Goal: Task Accomplishment & Management: Manage account settings

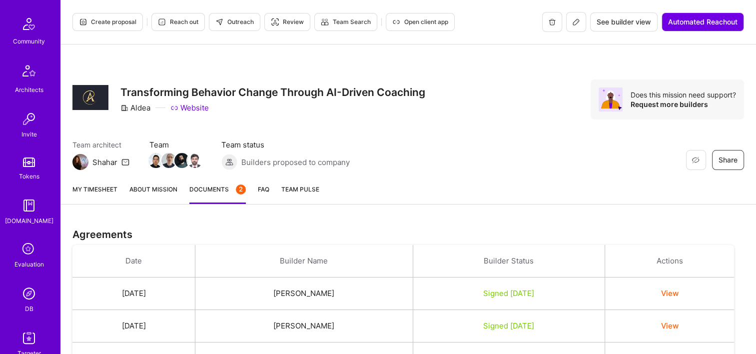
scroll to position [350, 0]
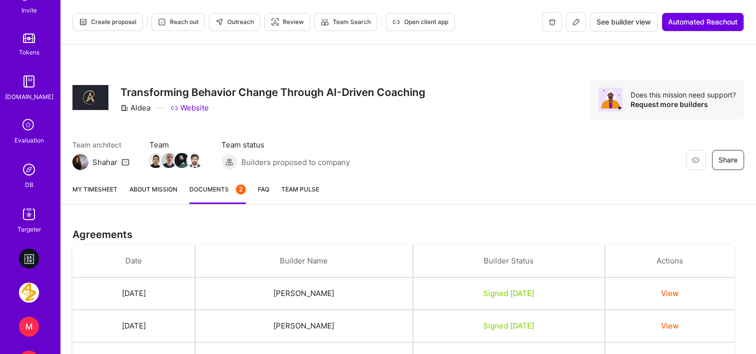
click at [32, 180] on link "DB" at bounding box center [29, 174] width 62 height 30
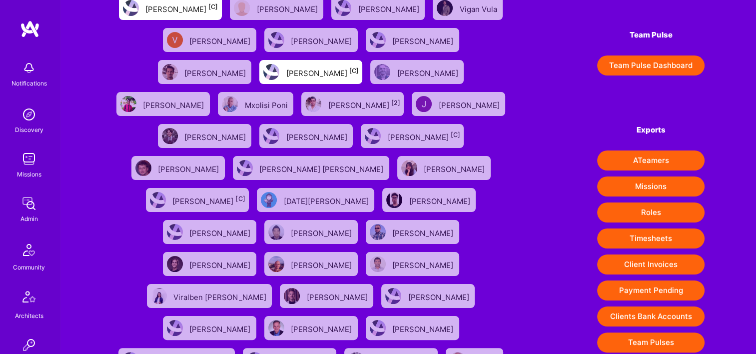
scroll to position [212, 0]
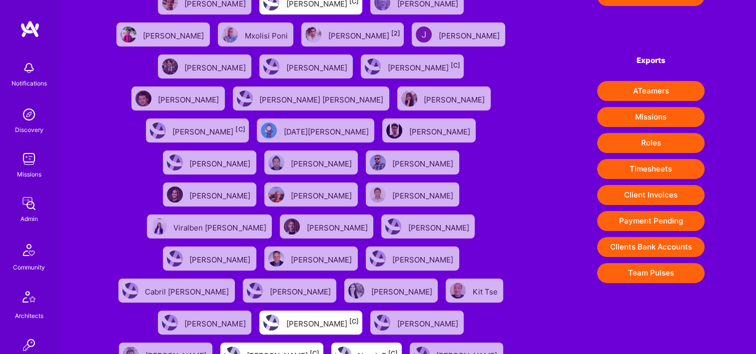
click at [646, 224] on button "Payment Pending" at bounding box center [650, 221] width 107 height 20
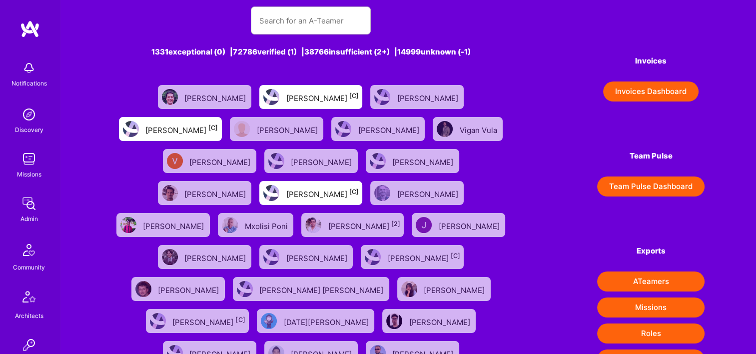
scroll to position [0, 0]
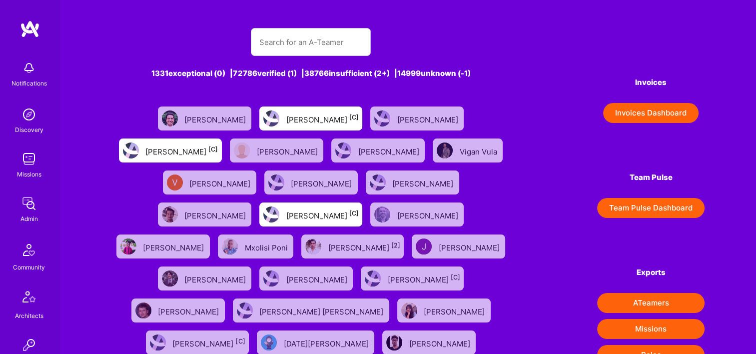
drag, startPoint x: 30, startPoint y: 188, endPoint x: 31, endPoint y: 194, distance: 6.2
click at [31, 192] on div "Notifications Discovery Missions Admin Community Architects Invite Tokens A.Gui…" at bounding box center [30, 320] width 60 height 528
click at [31, 204] on img at bounding box center [29, 203] width 20 height 20
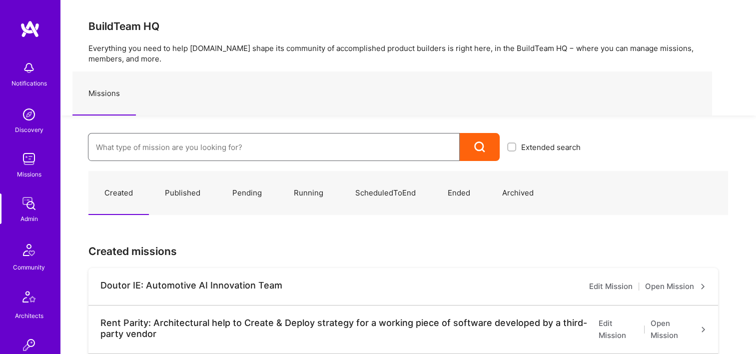
click at [231, 142] on input at bounding box center [274, 146] width 356 height 25
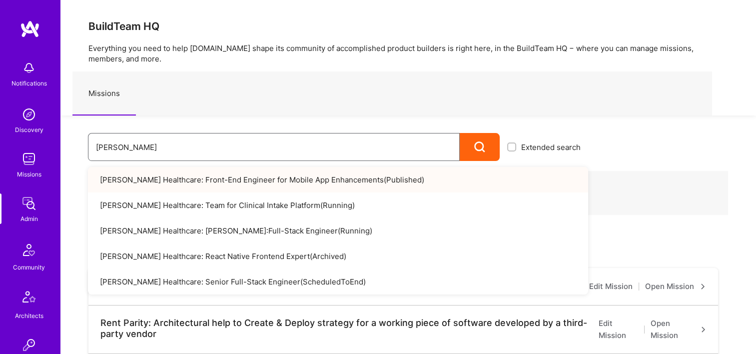
drag, startPoint x: 122, startPoint y: 149, endPoint x: 90, endPoint y: 152, distance: 32.6
paste input "Modern Exec: Project Magic"
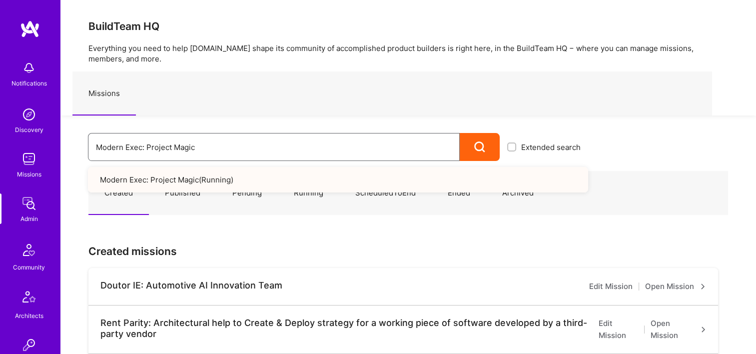
drag, startPoint x: 217, startPoint y: 149, endPoint x: 97, endPoint y: 152, distance: 120.5
click at [97, 152] on input "Modern Exec: Project Magic" at bounding box center [274, 146] width 356 height 25
click at [95, 152] on div "Modern Exec: Project Magic" at bounding box center [274, 147] width 372 height 28
paste input "Team for Platform & AI Development"
type input "Modern Exec: Team for Platform & AI Development"
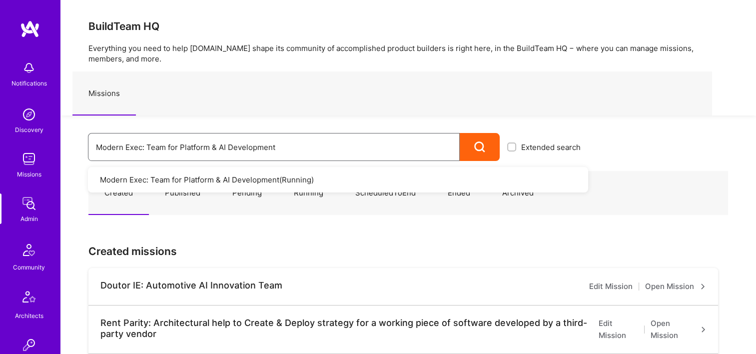
drag, startPoint x: 290, startPoint y: 150, endPoint x: 32, endPoint y: 146, distance: 257.3
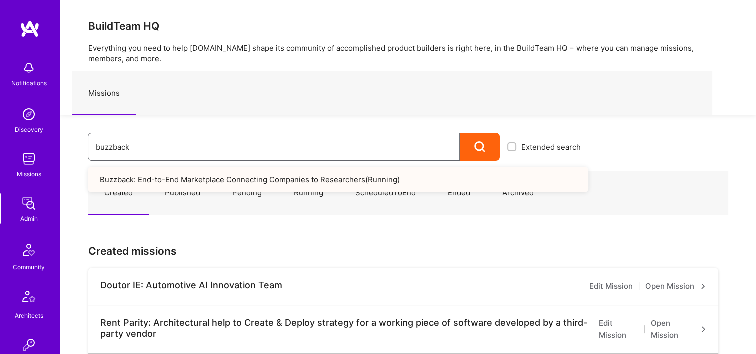
drag, startPoint x: 41, startPoint y: 146, endPoint x: 193, endPoint y: 151, distance: 152.5
paste input "Parq: Zero to One Build for Growing Company"
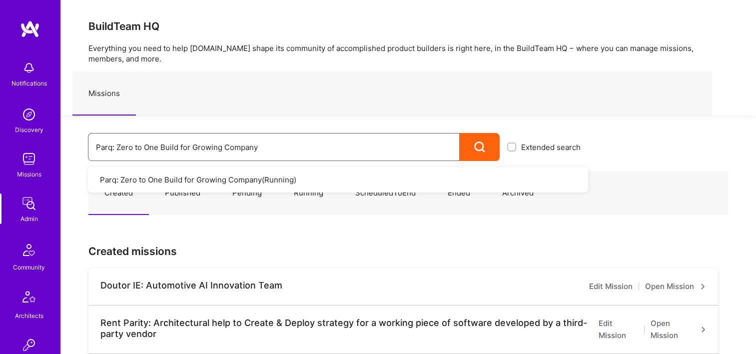
drag, startPoint x: 261, startPoint y: 146, endPoint x: 3, endPoint y: 138, distance: 258.4
paste input "Product Manager to build out product strategy and deliver solutions that redefi…"
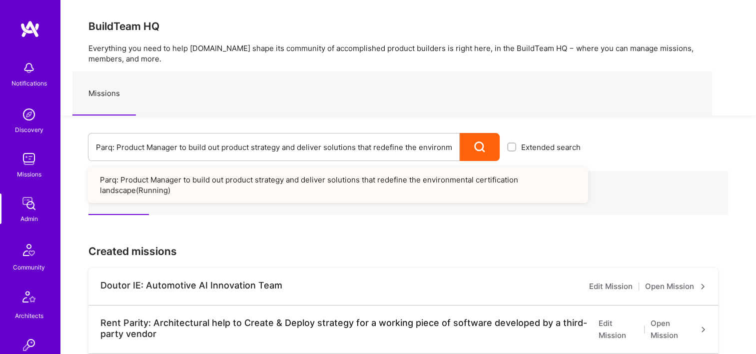
drag, startPoint x: 94, startPoint y: 146, endPoint x: 711, endPoint y: 169, distance: 617.9
drag, startPoint x: 95, startPoint y: 148, endPoint x: 725, endPoint y: 170, distance: 629.9
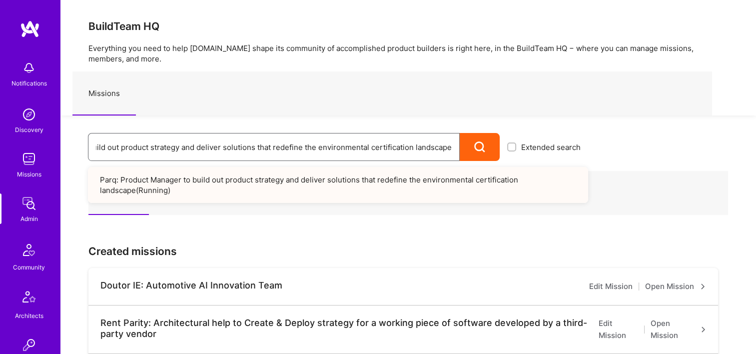
paste input "epsiCo: SodaStream Intl. 2024 AOP"
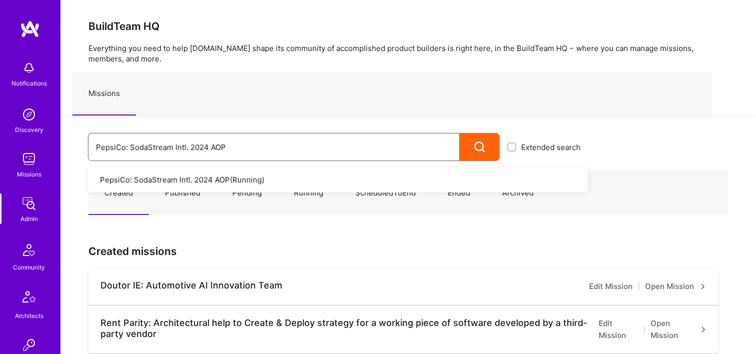
drag, startPoint x: 238, startPoint y: 144, endPoint x: 0, endPoint y: 142, distance: 237.8
paste input "E-commerce Sales Intelligence"
type input "PepsiCo: E-commerce Sales Intelligence"
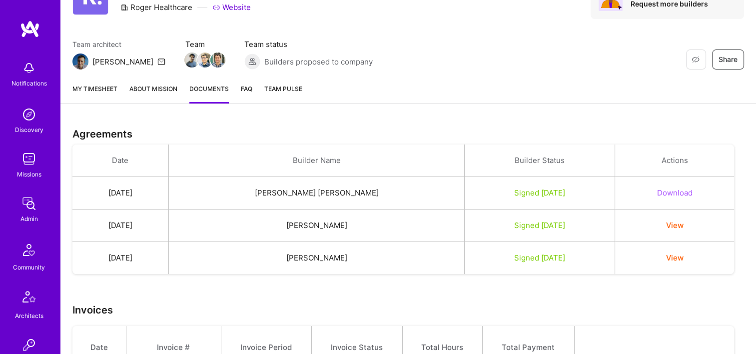
scroll to position [219, 0]
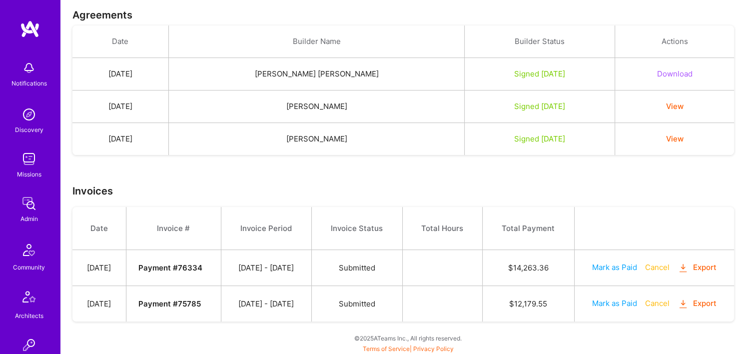
click at [700, 304] on button "Export" at bounding box center [696, 303] width 39 height 11
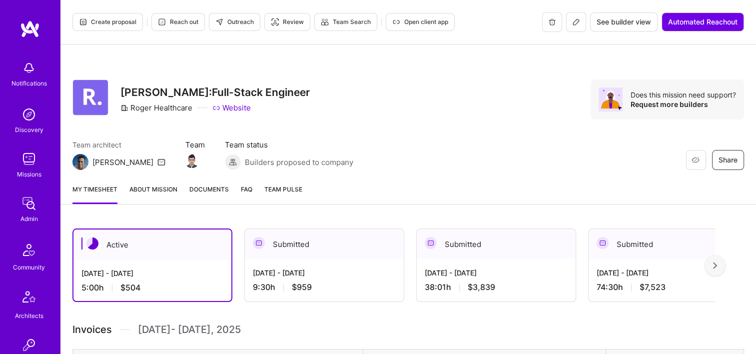
click at [205, 189] on span "Documents" at bounding box center [208, 189] width 39 height 10
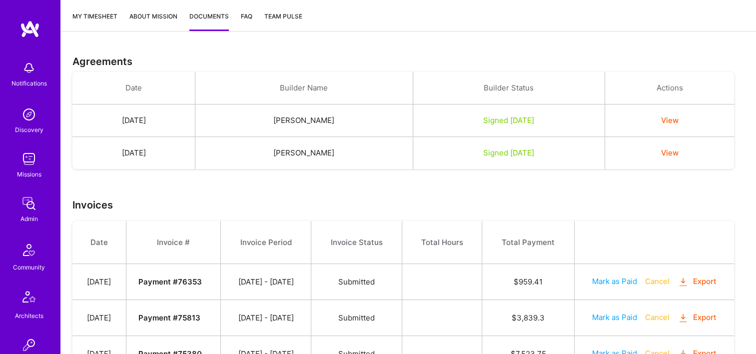
scroll to position [294, 0]
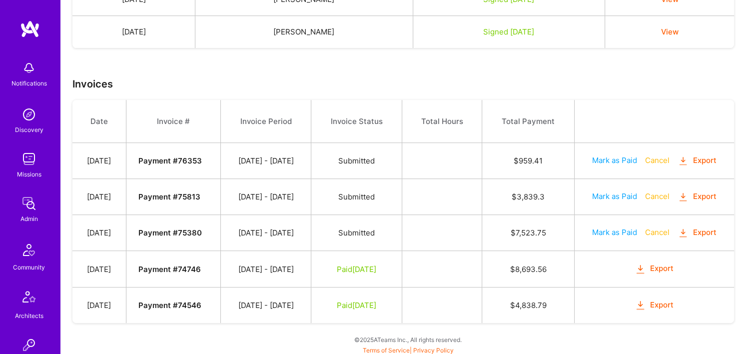
click at [698, 231] on button "Export" at bounding box center [696, 232] width 39 height 11
click at [711, 232] on button "Export" at bounding box center [696, 232] width 39 height 11
click at [424, 200] on td at bounding box center [442, 197] width 80 height 36
click at [709, 195] on button "Export" at bounding box center [696, 196] width 39 height 11
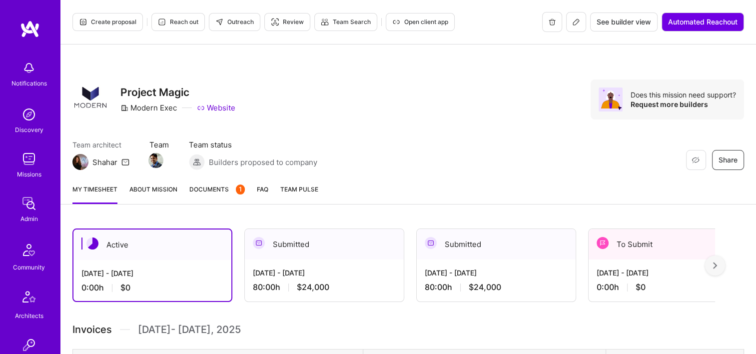
click at [219, 184] on span "Documents 1" at bounding box center [216, 189] width 55 height 10
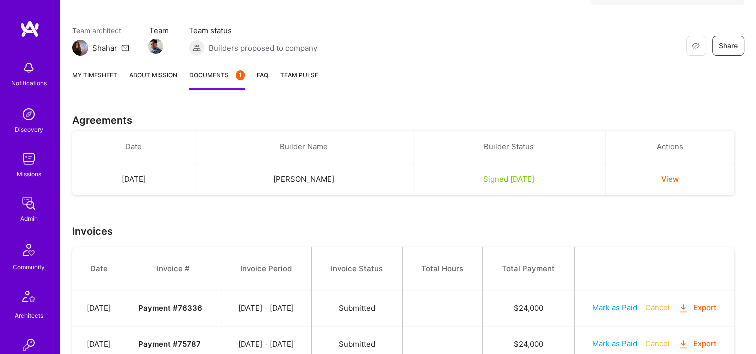
scroll to position [190, 0]
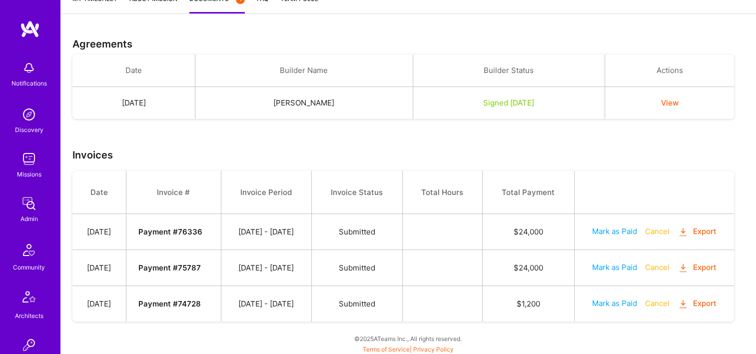
click at [624, 305] on button "Mark as Paid" at bounding box center [614, 303] width 45 height 10
select select "7"
select select "22"
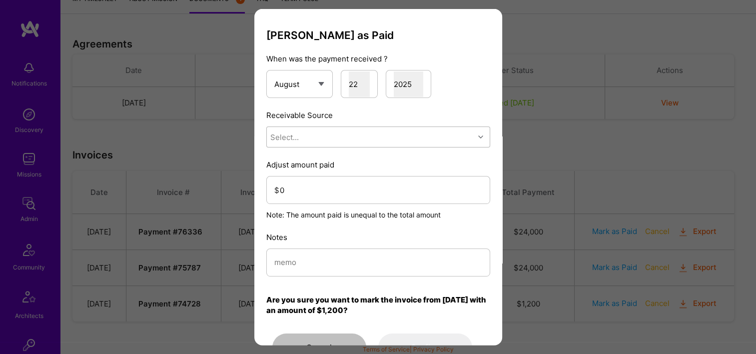
drag, startPoint x: 334, startPoint y: 137, endPoint x: 333, endPoint y: 145, distance: 8.1
click at [334, 138] on div "Select..." at bounding box center [370, 137] width 207 height 20
click at [333, 200] on div "Stripe" at bounding box center [378, 199] width 224 height 18
click at [327, 244] on div "Notes" at bounding box center [378, 254] width 224 height 44
click at [324, 259] on input "modal" at bounding box center [378, 261] width 208 height 25
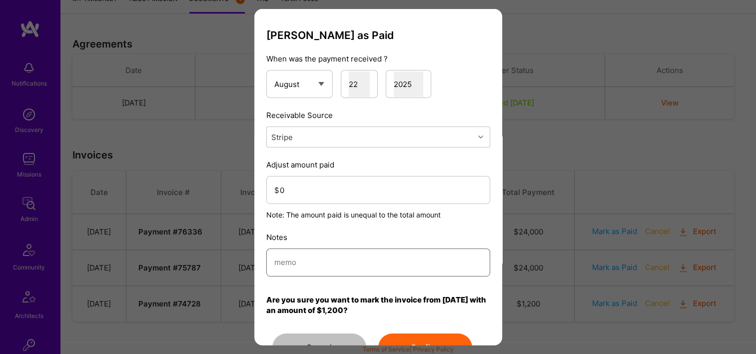
paste input "Reconciled from Stripe"
type input "Reconciled from Stripe"
click at [324, 192] on input "0" at bounding box center [381, 189] width 202 height 25
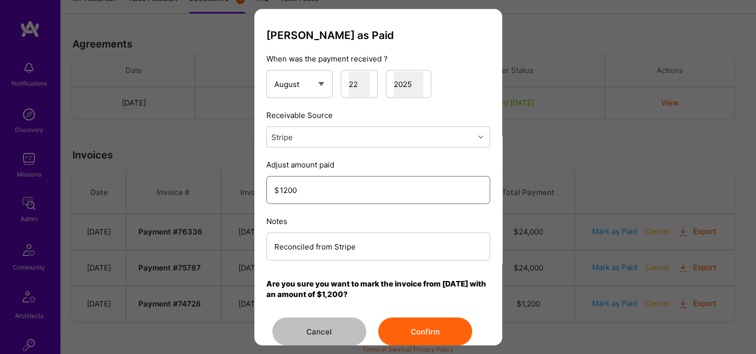
type input "1200"
click at [403, 328] on button "Confirm" at bounding box center [425, 331] width 94 height 28
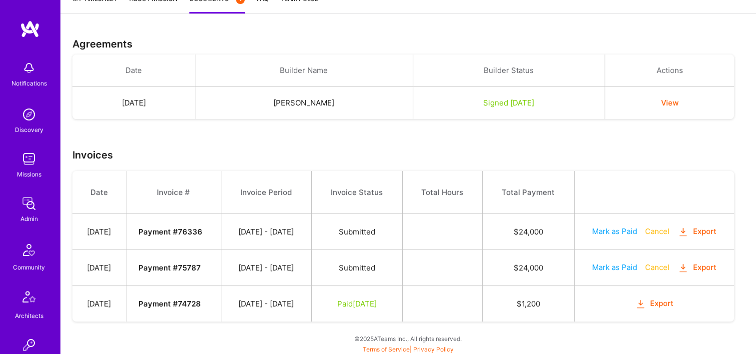
click at [633, 271] on button "Mark as Paid" at bounding box center [614, 267] width 45 height 10
select select "7"
select select "22"
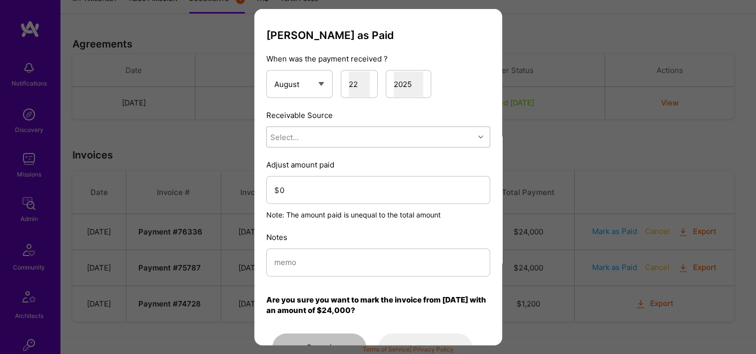
click at [364, 138] on div "Select..." at bounding box center [370, 137] width 207 height 20
click at [356, 201] on div "Stripe" at bounding box center [378, 199] width 224 height 18
click at [344, 250] on div "Notes" at bounding box center [378, 254] width 224 height 44
click at [342, 256] on input "modal" at bounding box center [378, 261] width 208 height 25
paste input "Reconciled from Stripe"
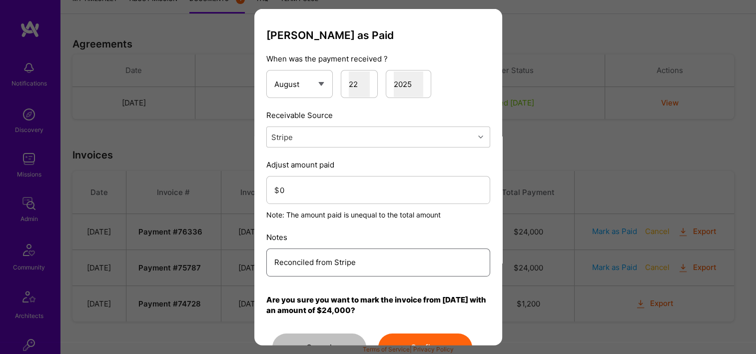
type input "Reconciled from Stripe"
click at [332, 194] on input "0" at bounding box center [381, 189] width 202 height 25
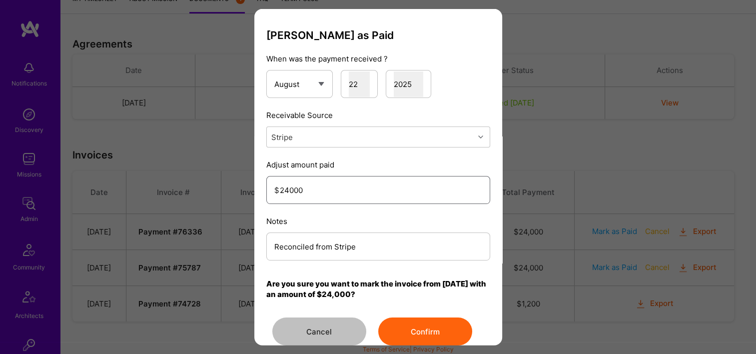
type input "24000"
drag, startPoint x: 443, startPoint y: 324, endPoint x: 450, endPoint y: 332, distance: 10.6
click at [449, 331] on button "Confirm" at bounding box center [425, 331] width 94 height 28
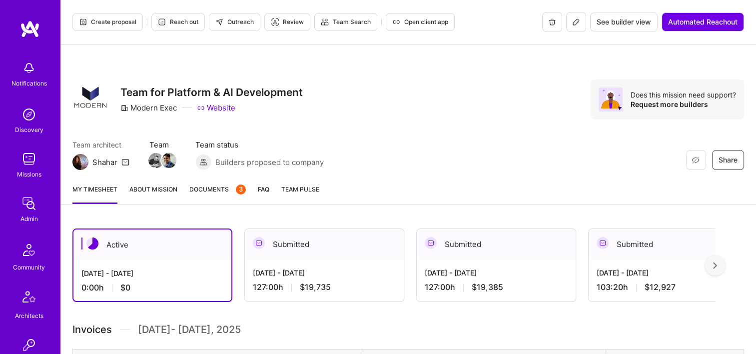
click at [222, 185] on span "Documents 3" at bounding box center [217, 189] width 56 height 10
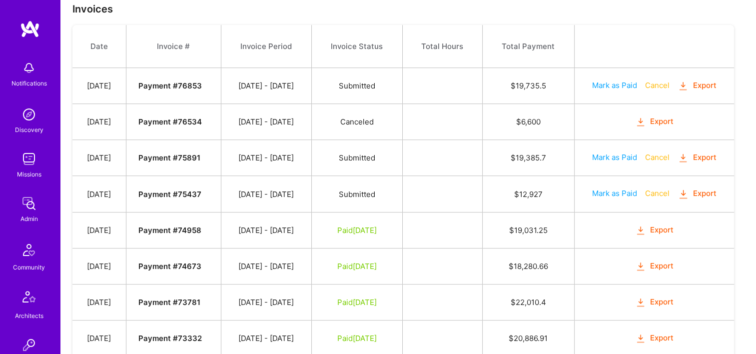
scroll to position [400, 0]
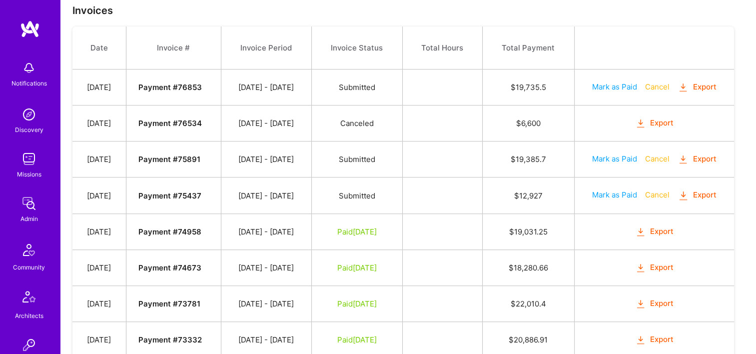
click at [617, 196] on button "Mark as Paid" at bounding box center [614, 194] width 45 height 10
select select "7"
select select "22"
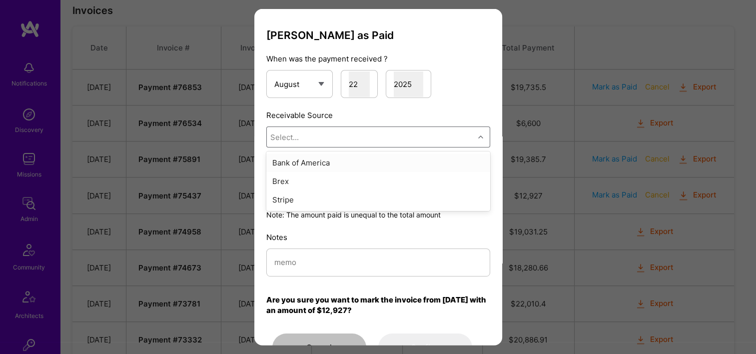
click at [297, 141] on div "Select..." at bounding box center [284, 136] width 28 height 10
click at [303, 196] on div "Stripe" at bounding box center [378, 199] width 224 height 18
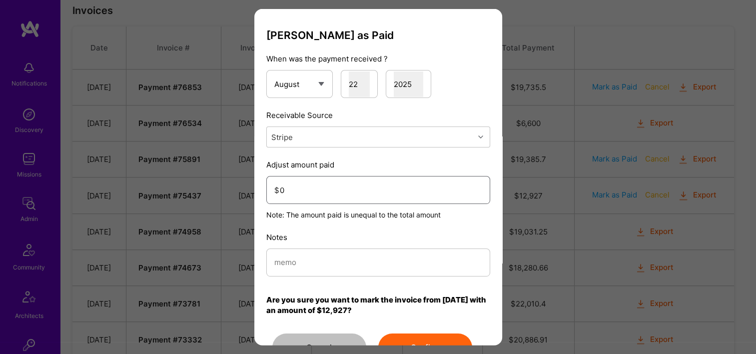
click at [306, 190] on input "0" at bounding box center [381, 189] width 202 height 25
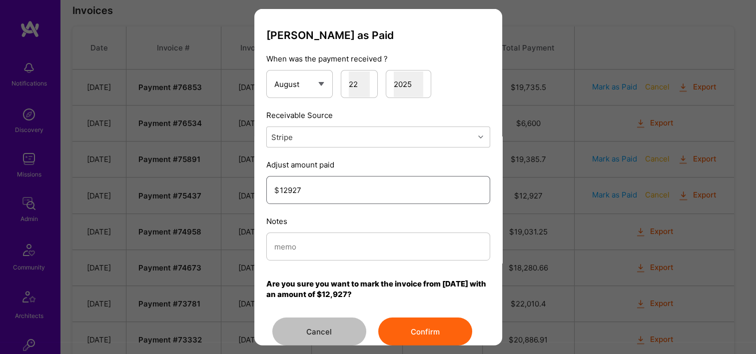
type input "12927"
click at [318, 254] on input "modal" at bounding box center [378, 245] width 208 height 25
drag, startPoint x: 287, startPoint y: 241, endPoint x: 260, endPoint y: 243, distance: 27.0
click at [250, 243] on div "Mark Invoice as Paid When was the payment received ? January February March Apr…" at bounding box center [378, 177] width 756 height 354
type input "Reconciled from Stripe"
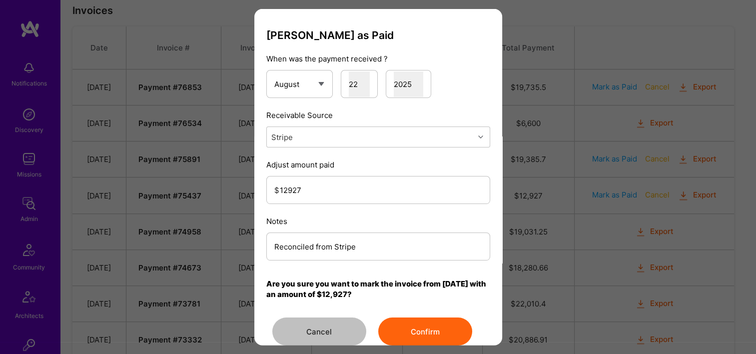
click at [418, 331] on button "Confirm" at bounding box center [425, 331] width 94 height 28
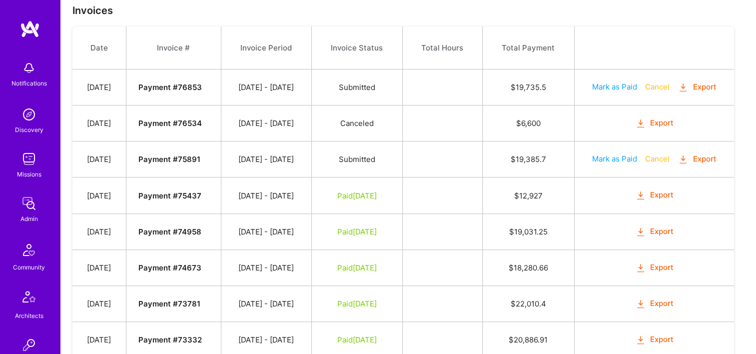
click at [634, 159] on button "Mark as Paid" at bounding box center [614, 158] width 45 height 10
select select "7"
select select "22"
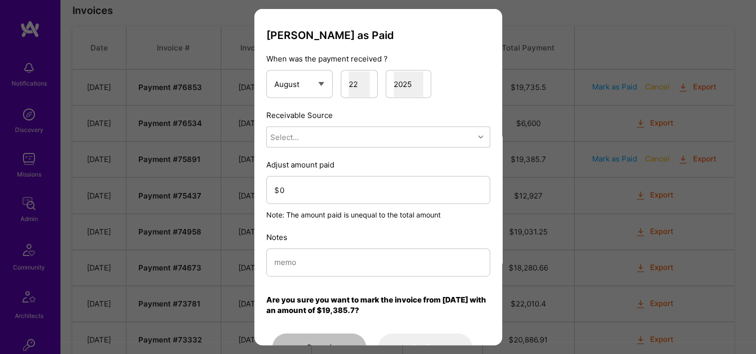
click at [330, 152] on div "Mark Invoice as Paid When was the payment received ? January February March Apr…" at bounding box center [378, 195] width 224 height 332
click at [318, 142] on div "Select..." at bounding box center [370, 137] width 207 height 20
click at [328, 197] on div "Stripe" at bounding box center [378, 199] width 224 height 18
click at [324, 263] on input "modal" at bounding box center [378, 261] width 208 height 25
paste input "Reconciled from Stripe"
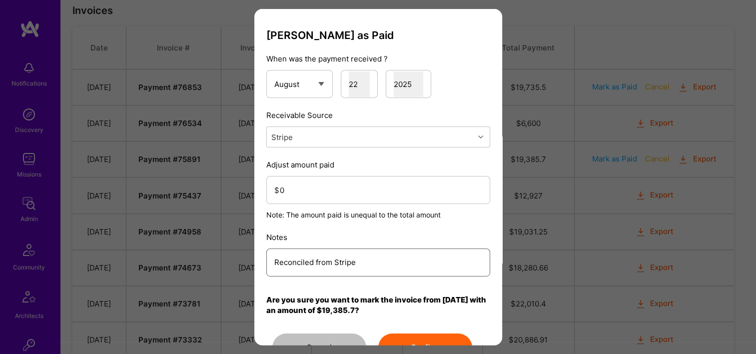
type input "Reconciled from Stripe"
click at [314, 198] on input "0" at bounding box center [381, 189] width 202 height 25
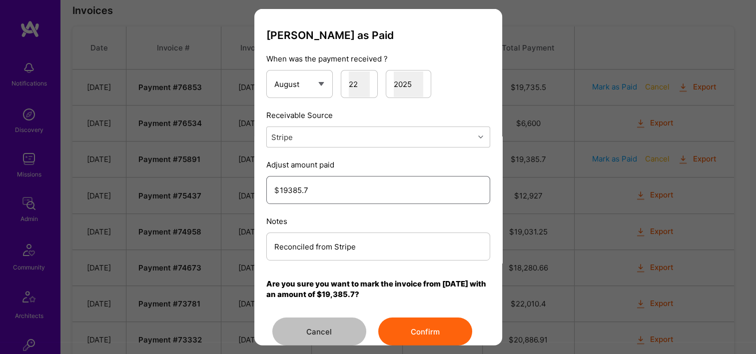
type input "19385.7"
click at [416, 322] on button "Confirm" at bounding box center [425, 331] width 94 height 28
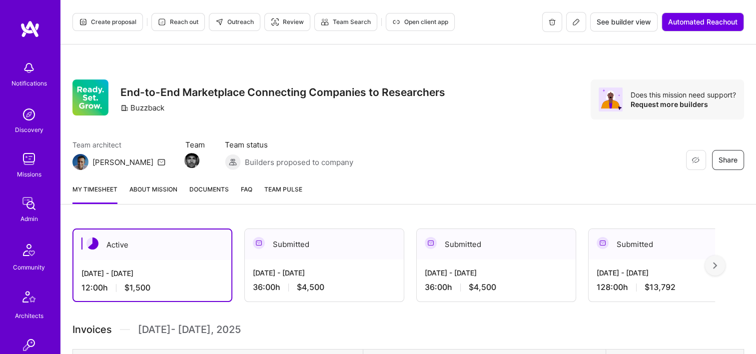
click at [210, 195] on link "Documents" at bounding box center [208, 194] width 39 height 20
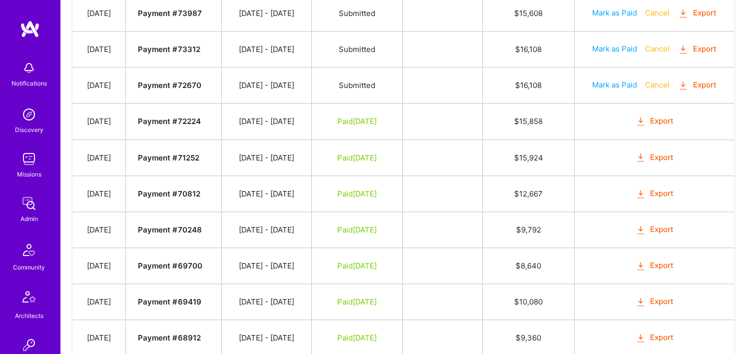
scroll to position [849, 0]
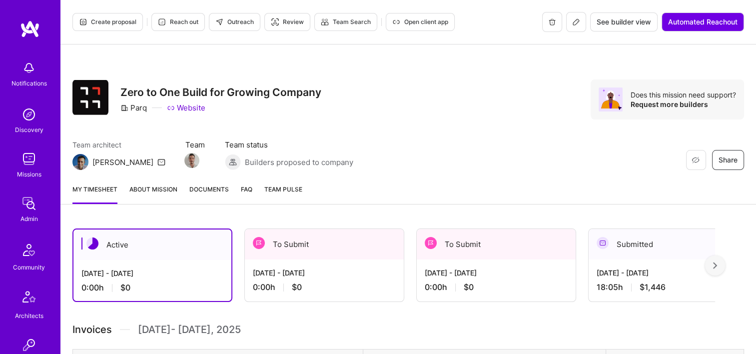
click at [212, 192] on span "Documents" at bounding box center [208, 189] width 39 height 10
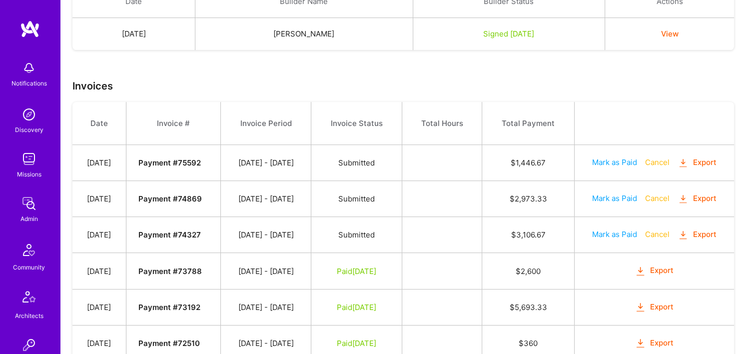
scroll to position [297, 0]
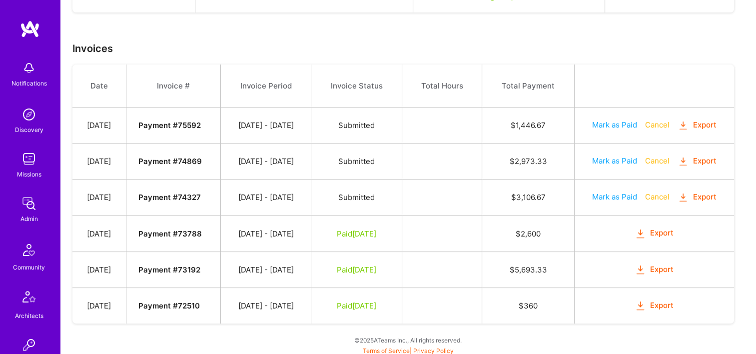
click at [622, 195] on button "Mark as Paid" at bounding box center [614, 196] width 45 height 10
select select "7"
select select "22"
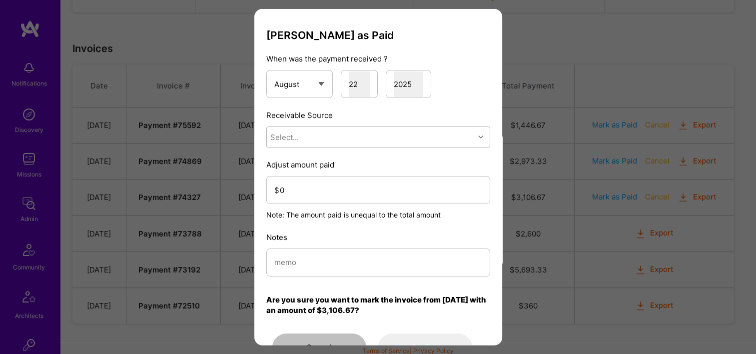
click at [343, 134] on div "Select..." at bounding box center [370, 137] width 207 height 20
click at [336, 201] on div "Stripe" at bounding box center [378, 199] width 224 height 18
click at [338, 194] on input "0" at bounding box center [381, 189] width 202 height 25
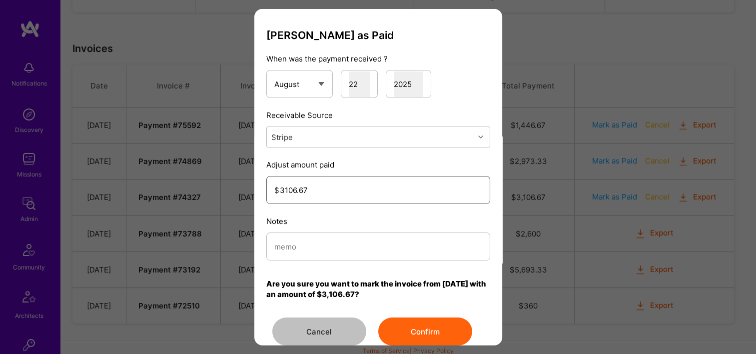
type input "3106.67"
click at [345, 240] on input "modal" at bounding box center [378, 245] width 208 height 25
drag, startPoint x: 298, startPoint y: 248, endPoint x: 278, endPoint y: 248, distance: 20.0
click at [278, 248] on input "Reconciled from Stripe" at bounding box center [378, 245] width 208 height 25
click at [308, 246] on input "Reconciled from Stripe" at bounding box center [378, 245] width 208 height 25
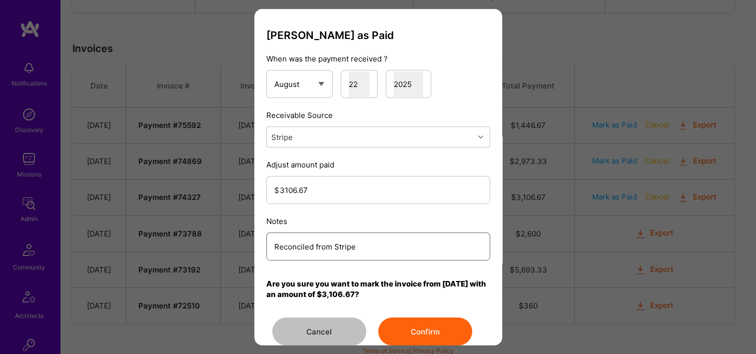
drag, startPoint x: 368, startPoint y: 248, endPoint x: 306, endPoint y: 245, distance: 62.0
click at [209, 249] on div "Mark Invoice as Paid When was the payment received ? January February March Apr…" at bounding box center [378, 177] width 756 height 354
type input "Reconciled from Stripe"
click at [408, 328] on button "Confirm" at bounding box center [425, 331] width 94 height 28
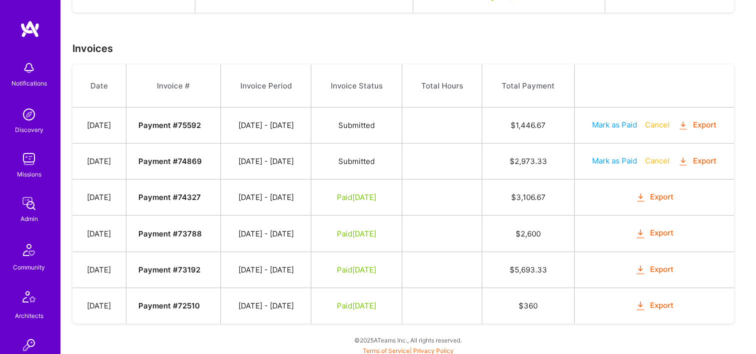
click at [607, 157] on button "Mark as Paid" at bounding box center [614, 160] width 45 height 10
select select "7"
select select "22"
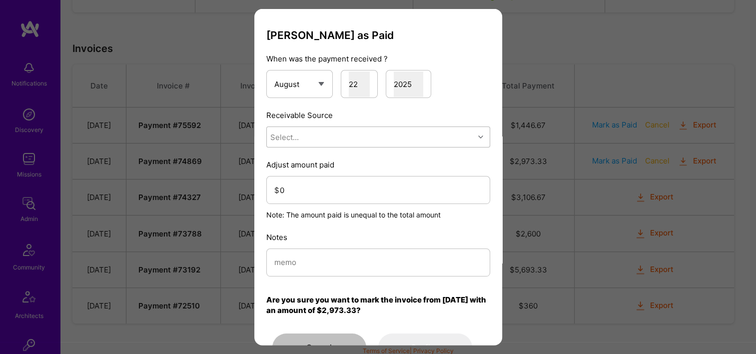
click at [360, 131] on div "Select..." at bounding box center [370, 137] width 207 height 20
click at [337, 204] on div "Stripe" at bounding box center [378, 199] width 224 height 18
click at [330, 260] on input "modal" at bounding box center [378, 261] width 208 height 25
paste input "Reconciled from Stripe"
type input "Reconciled from Stripe"
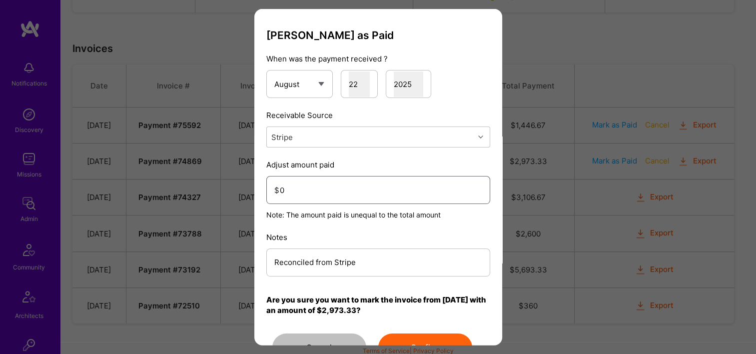
click at [335, 190] on input "0" at bounding box center [381, 189] width 202 height 25
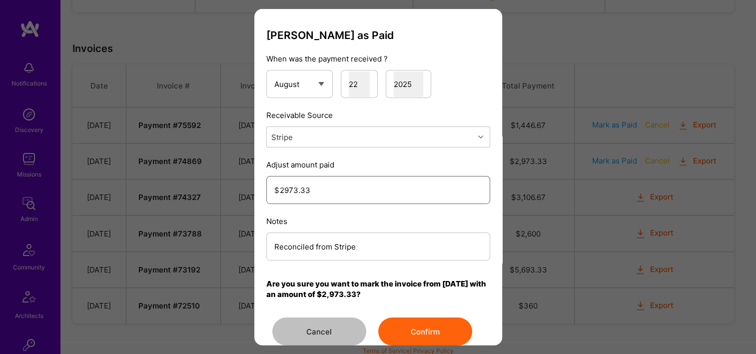
type input "2973.33"
click at [402, 332] on button "Confirm" at bounding box center [425, 331] width 94 height 28
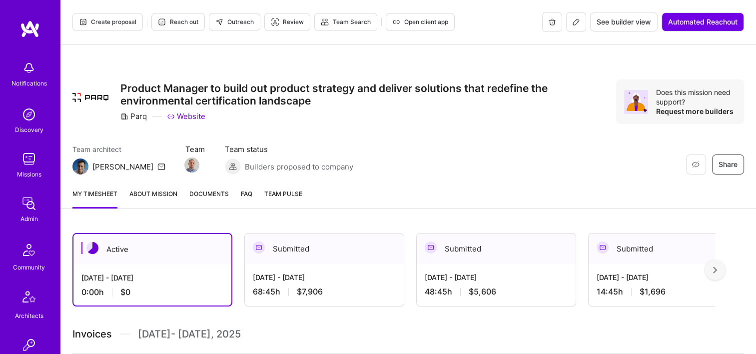
click at [212, 190] on span "Documents" at bounding box center [208, 193] width 39 height 10
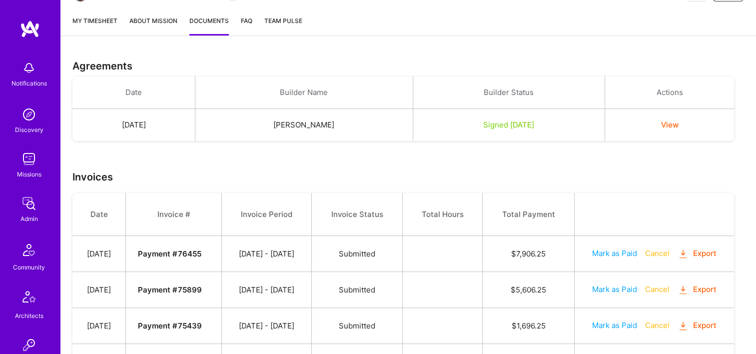
scroll to position [350, 0]
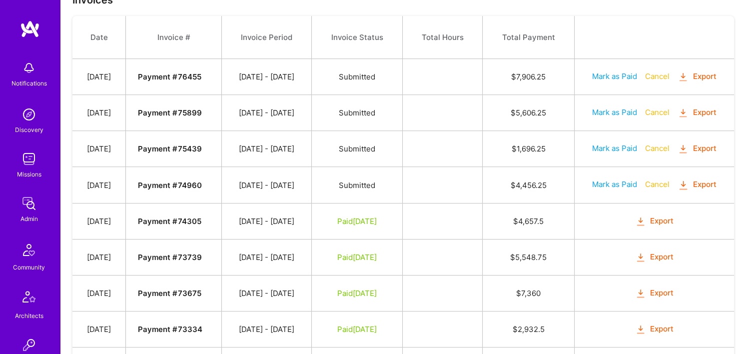
click at [620, 184] on button "Mark as Paid" at bounding box center [614, 184] width 45 height 10
select select "7"
select select "22"
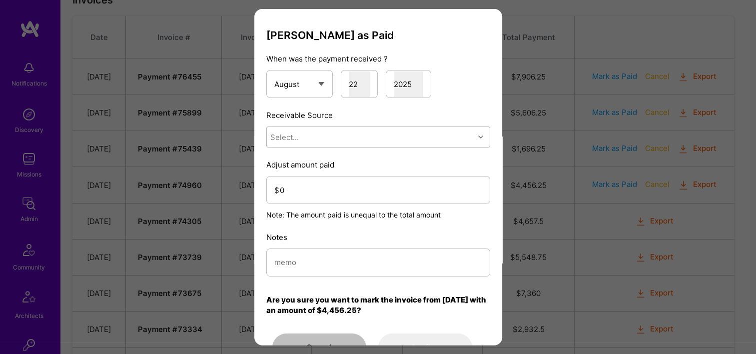
click at [298, 139] on div "Select..." at bounding box center [284, 136] width 28 height 10
click at [292, 196] on div "Stripe" at bounding box center [378, 199] width 224 height 18
click at [307, 287] on div "[PERSON_NAME] as Paid When was the payment received ? January February March Ap…" at bounding box center [378, 195] width 224 height 332
click at [311, 249] on input "modal" at bounding box center [378, 261] width 208 height 25
paste input "Reconciled from Stripe"
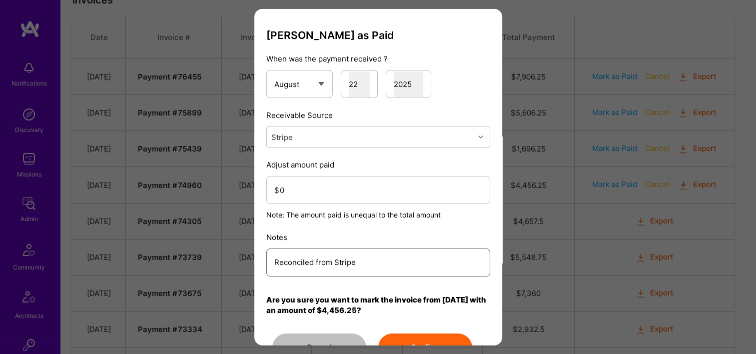
type input "Reconciled from Stripe"
click at [338, 182] on input "0" at bounding box center [381, 189] width 202 height 25
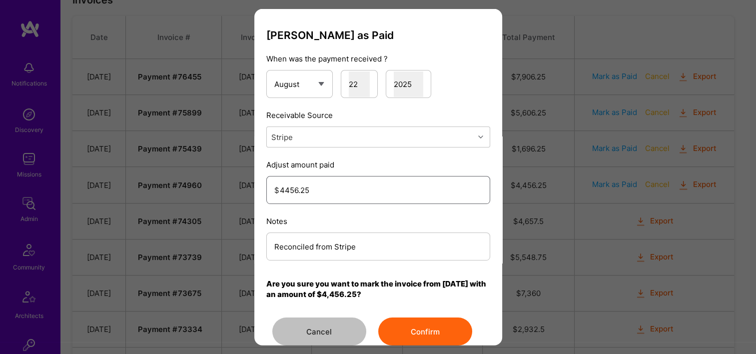
type input "4456.25"
click at [414, 336] on button "Confirm" at bounding box center [425, 331] width 94 height 28
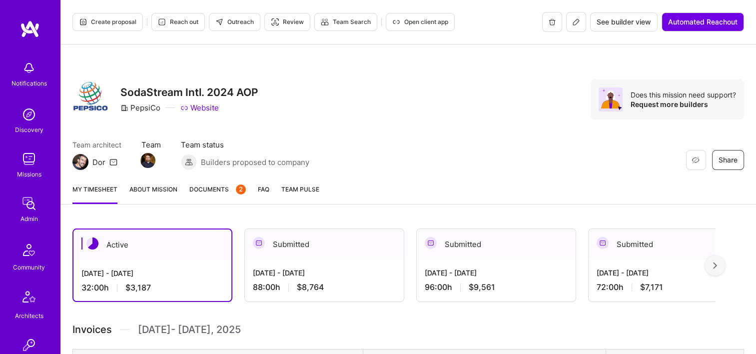
click at [211, 184] on span "Documents 2" at bounding box center [217, 189] width 56 height 10
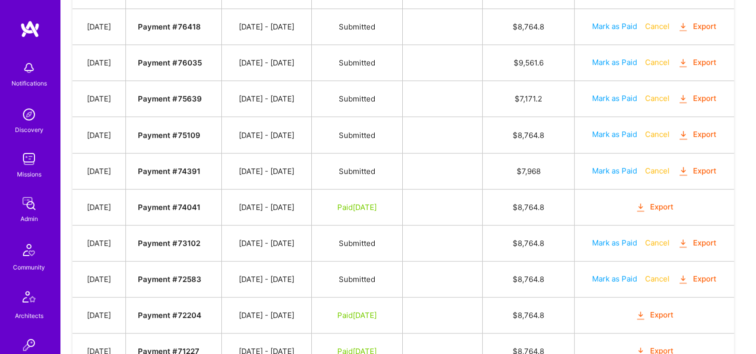
scroll to position [450, 0]
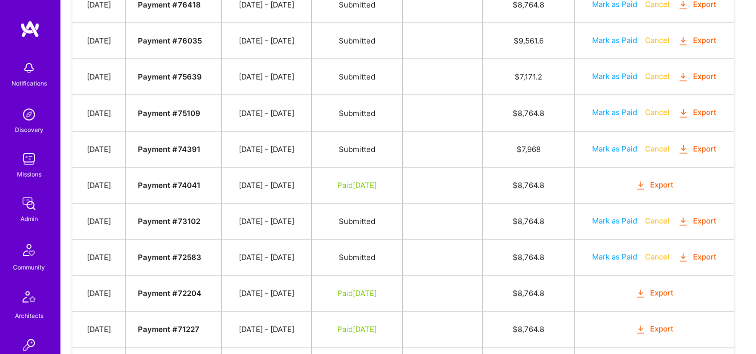
click at [602, 147] on button "Mark as Paid" at bounding box center [614, 148] width 45 height 10
select select "7"
select select "22"
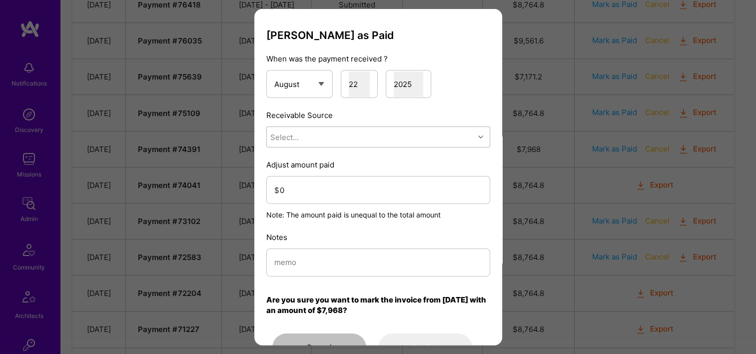
click at [334, 136] on div "Select..." at bounding box center [370, 137] width 207 height 20
click at [321, 201] on div "Stripe" at bounding box center [378, 199] width 224 height 18
click at [323, 200] on input "0" at bounding box center [381, 189] width 202 height 25
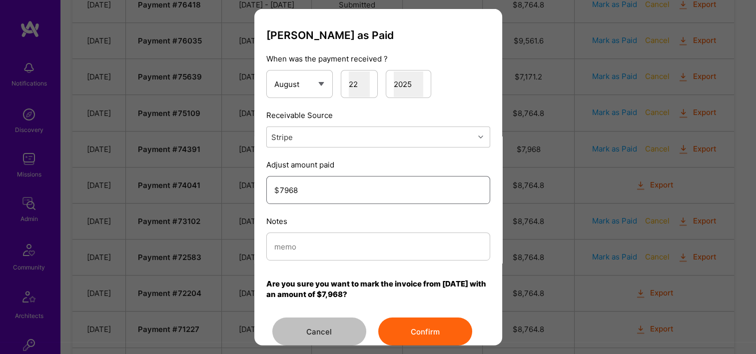
type input "7968"
click at [356, 232] on div "modal" at bounding box center [378, 246] width 224 height 28
type input "Reconciled from Stripe"
click at [413, 322] on button "Confirm" at bounding box center [425, 331] width 94 height 28
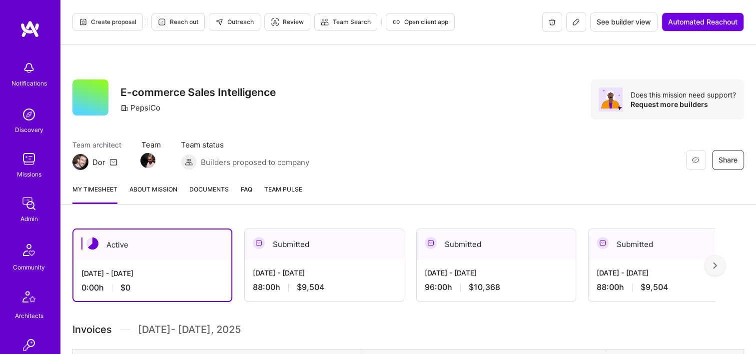
click at [212, 187] on span "Documents" at bounding box center [208, 189] width 39 height 10
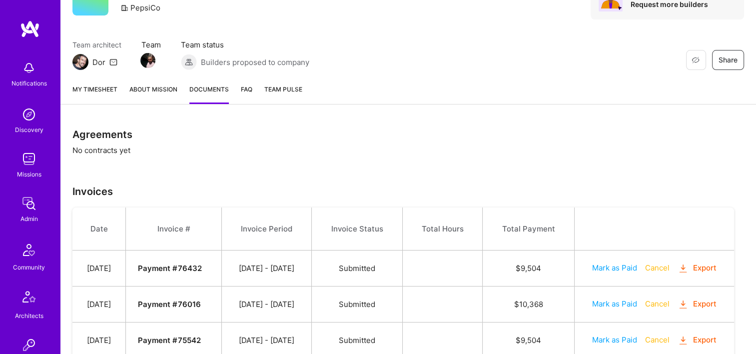
scroll to position [400, 0]
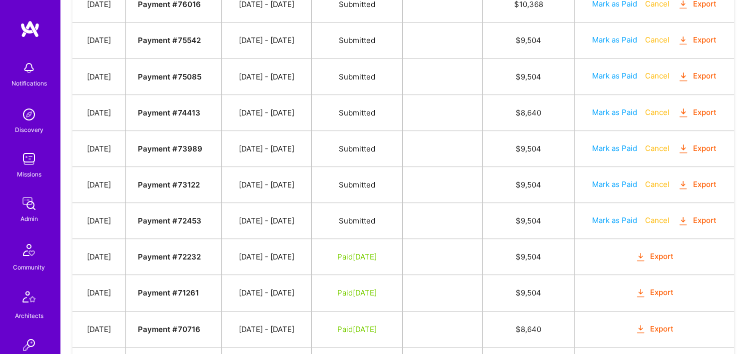
click at [625, 102] on td "Mark as Paid Cancel Export" at bounding box center [654, 112] width 159 height 36
click at [617, 107] on button "Mark as Paid" at bounding box center [614, 112] width 45 height 10
select select "7"
select select "22"
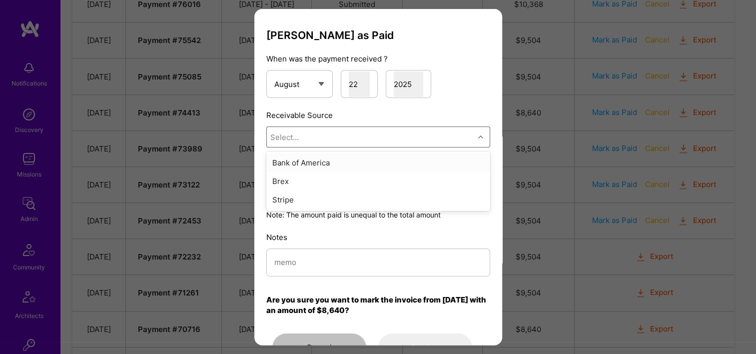
click at [322, 144] on div "Select..." at bounding box center [370, 137] width 207 height 20
click at [310, 194] on div "Stripe" at bounding box center [378, 199] width 224 height 18
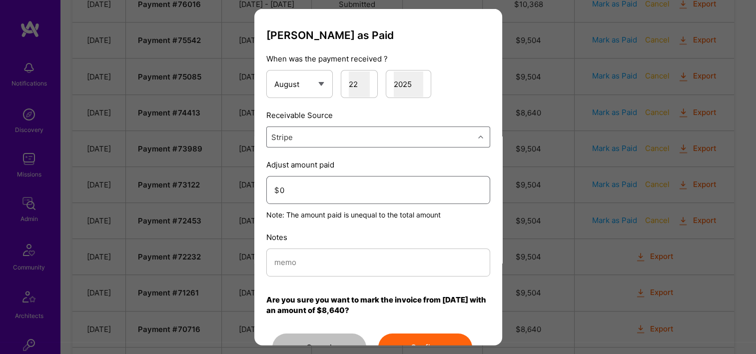
click at [315, 191] on input "0" at bounding box center [381, 189] width 202 height 25
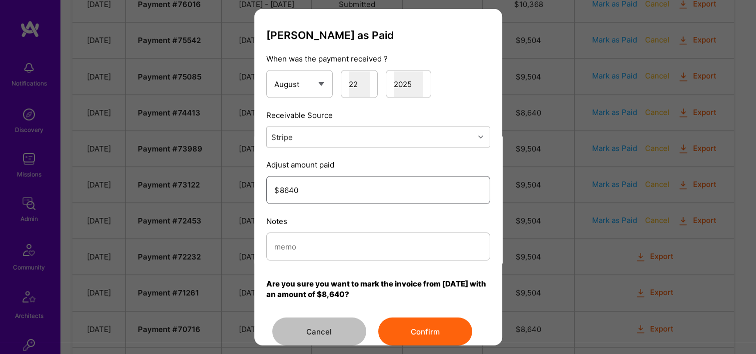
type input "8640"
click at [341, 244] on input "modal" at bounding box center [378, 245] width 208 height 25
type input "Reconciled from Stripe"
click at [428, 325] on button "Confirm" at bounding box center [425, 331] width 94 height 28
